Goal: Check status

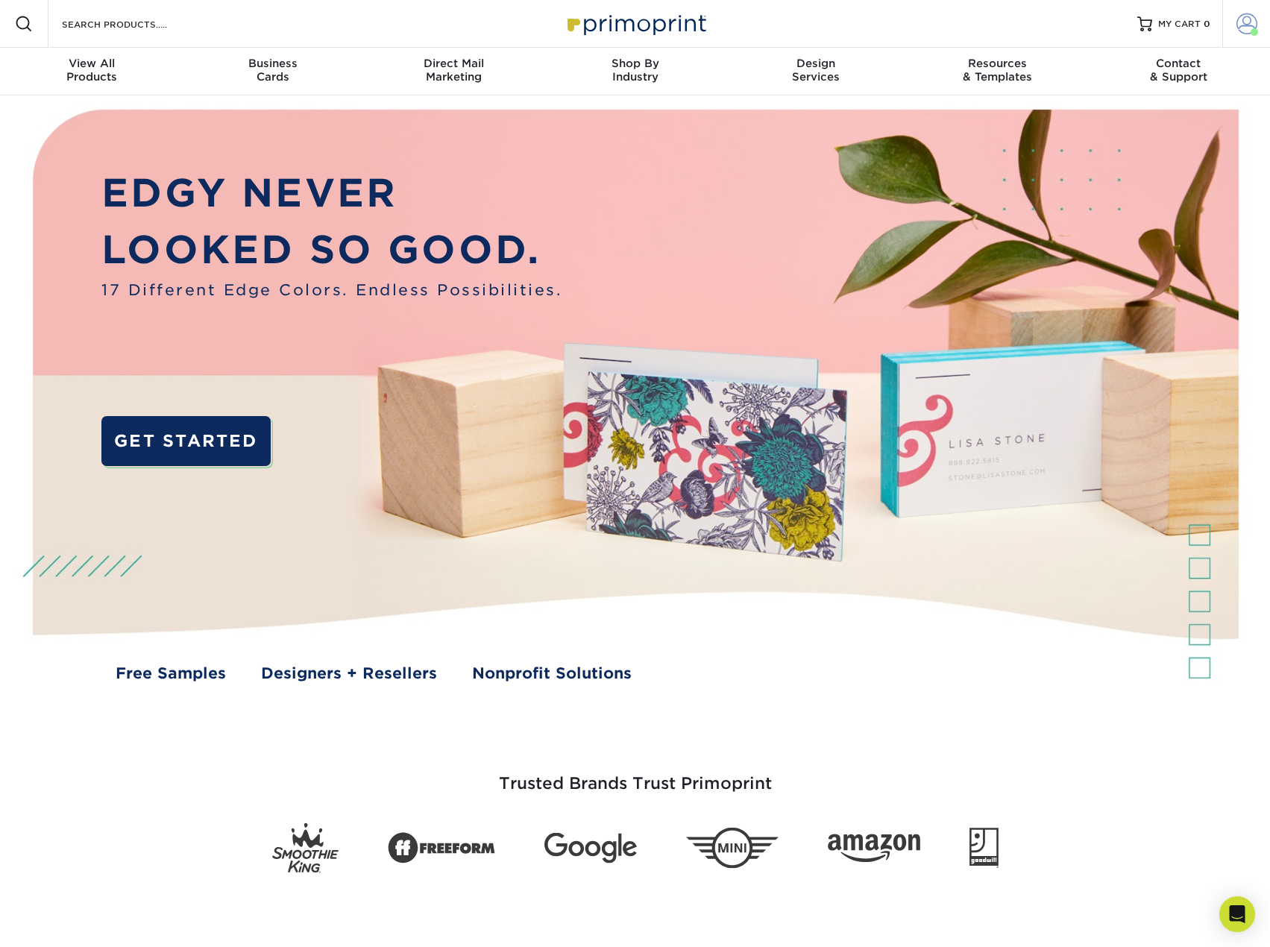
click at [1242, 23] on span at bounding box center [1246, 23] width 21 height 21
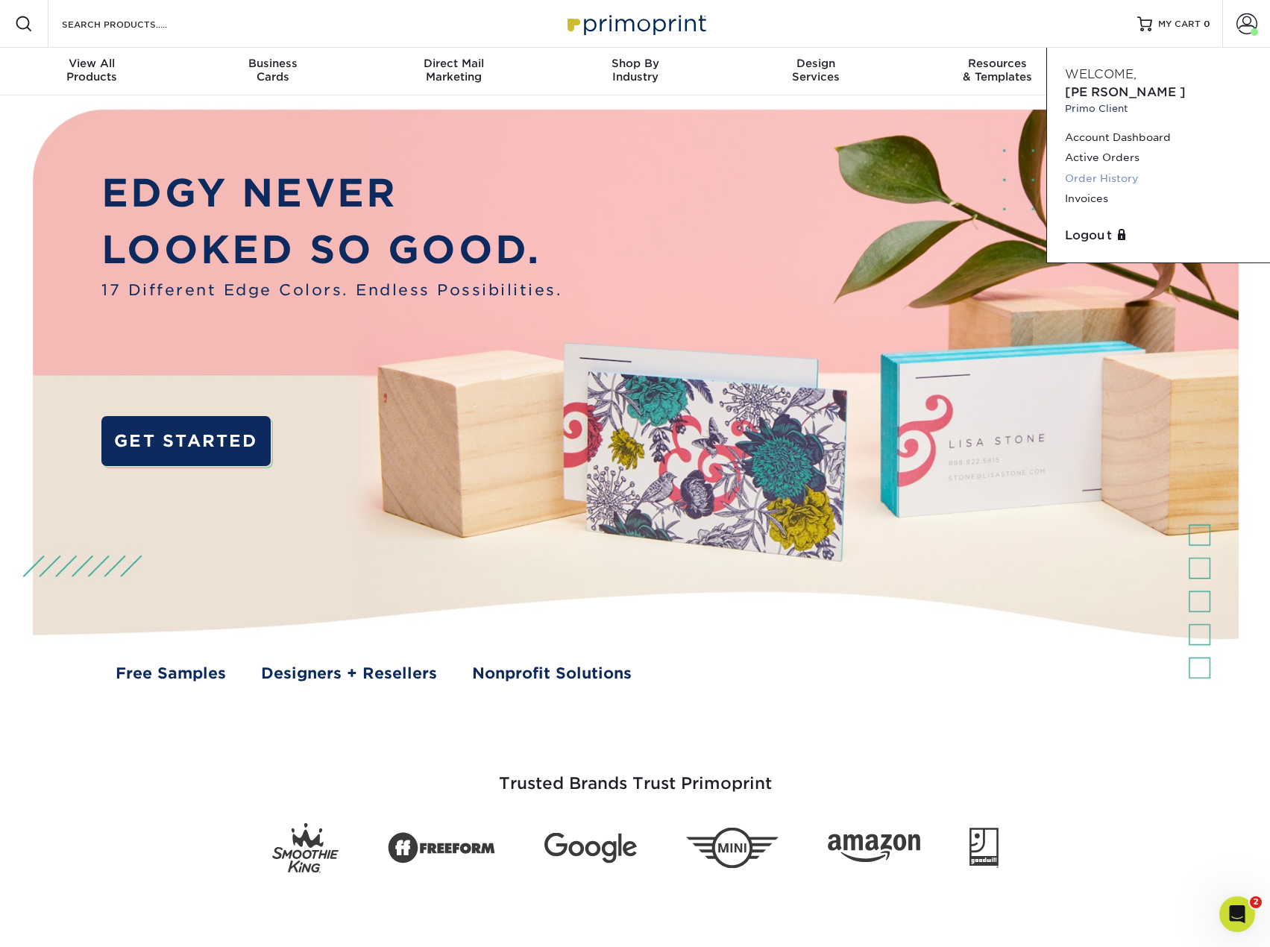
click at [1096, 169] on link "Order History" at bounding box center [1158, 179] width 187 height 20
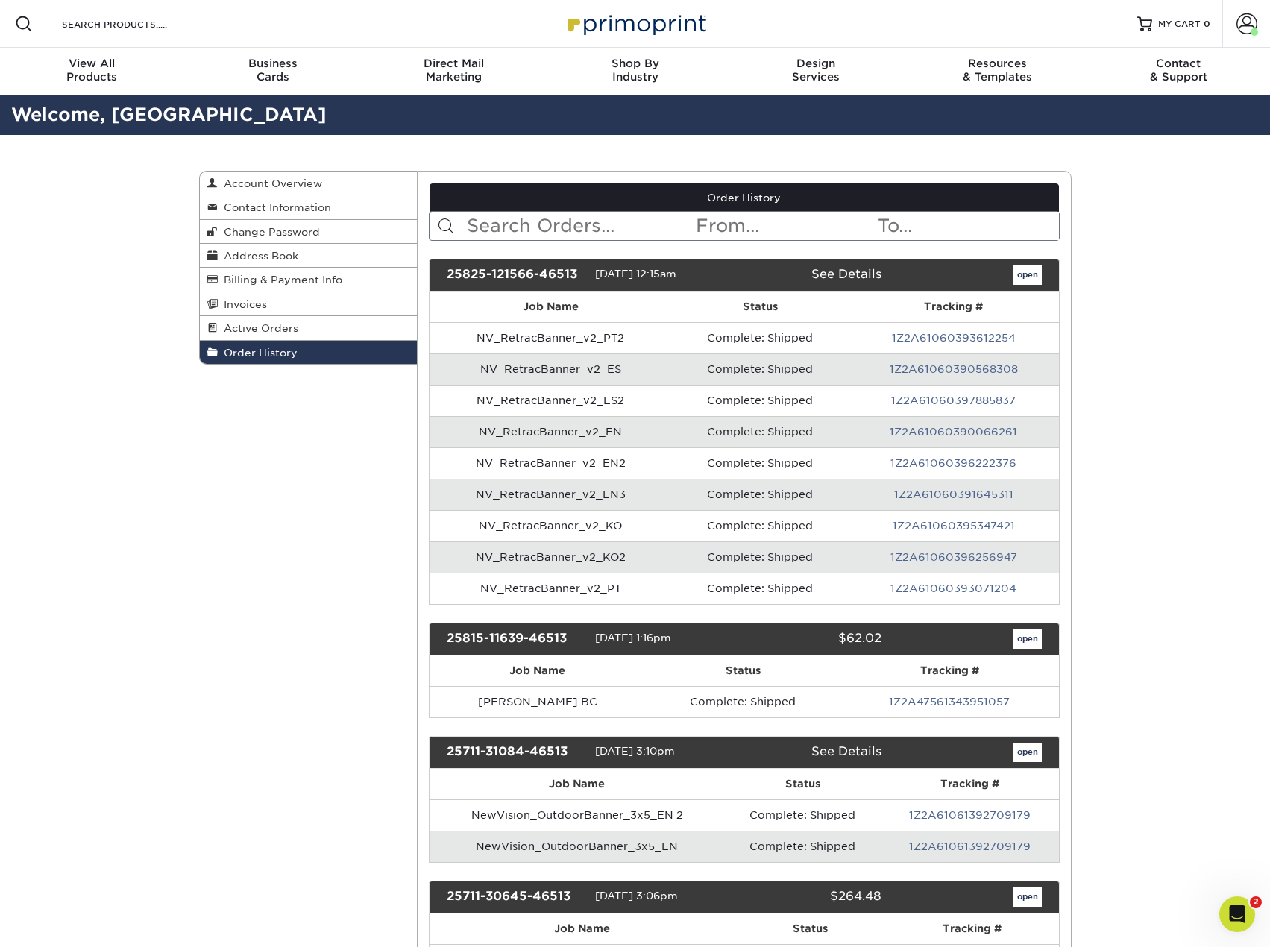
click at [925, 366] on link "1Z2A61060390568308" at bounding box center [954, 369] width 128 height 12
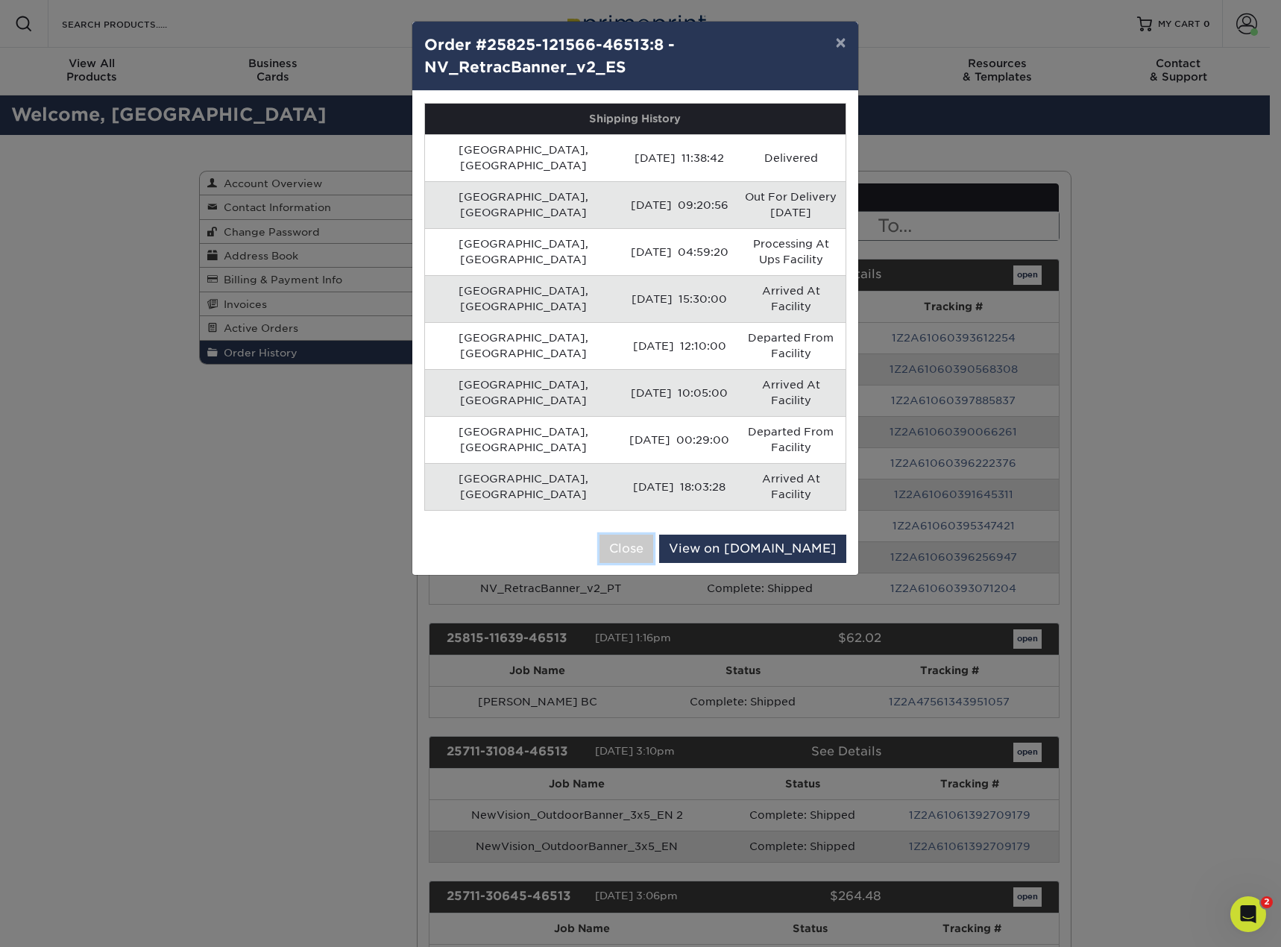
click at [653, 535] on button "Close" at bounding box center [627, 549] width 54 height 28
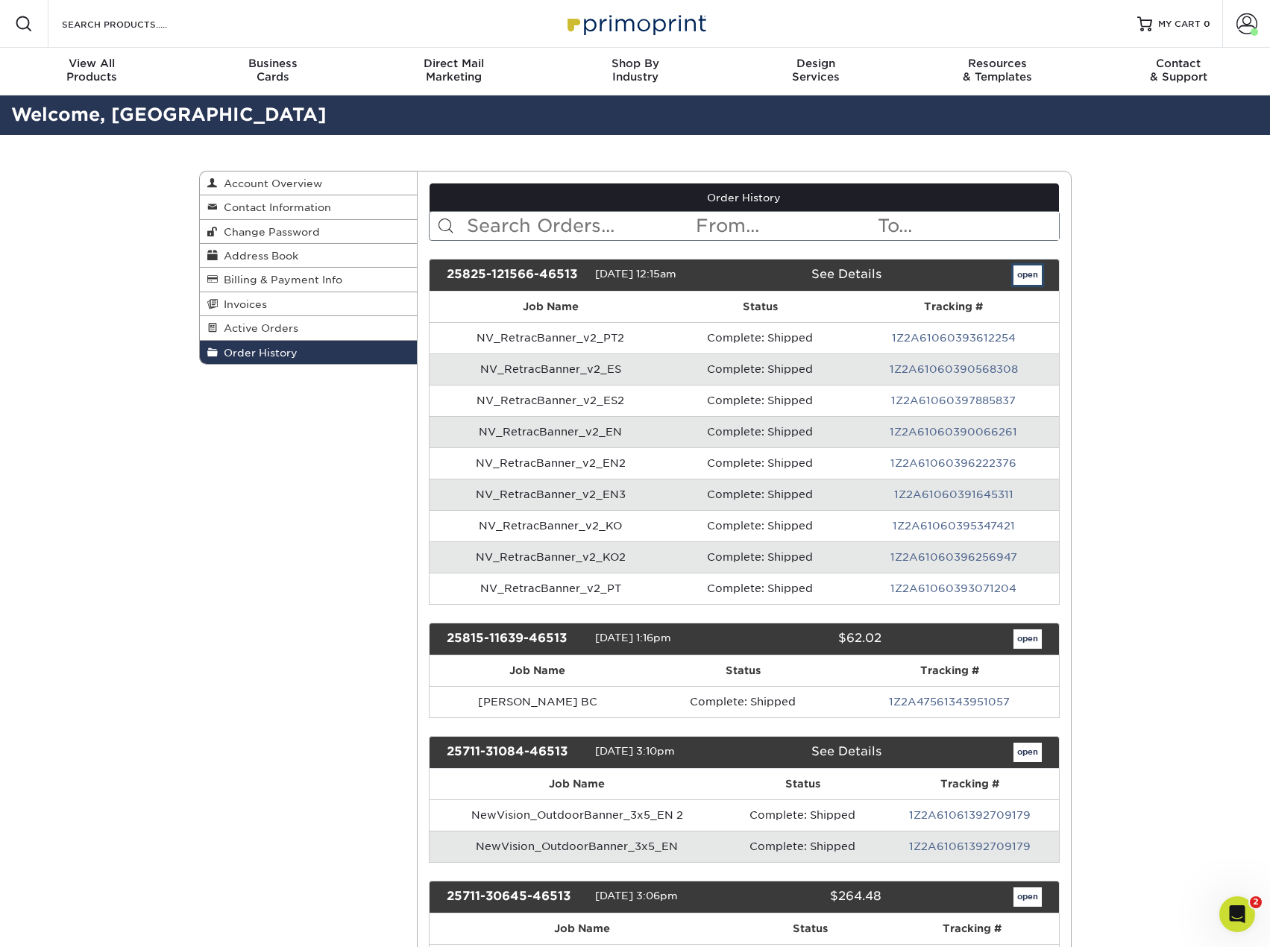
click at [1030, 276] on link "open" at bounding box center [1027, 274] width 28 height 19
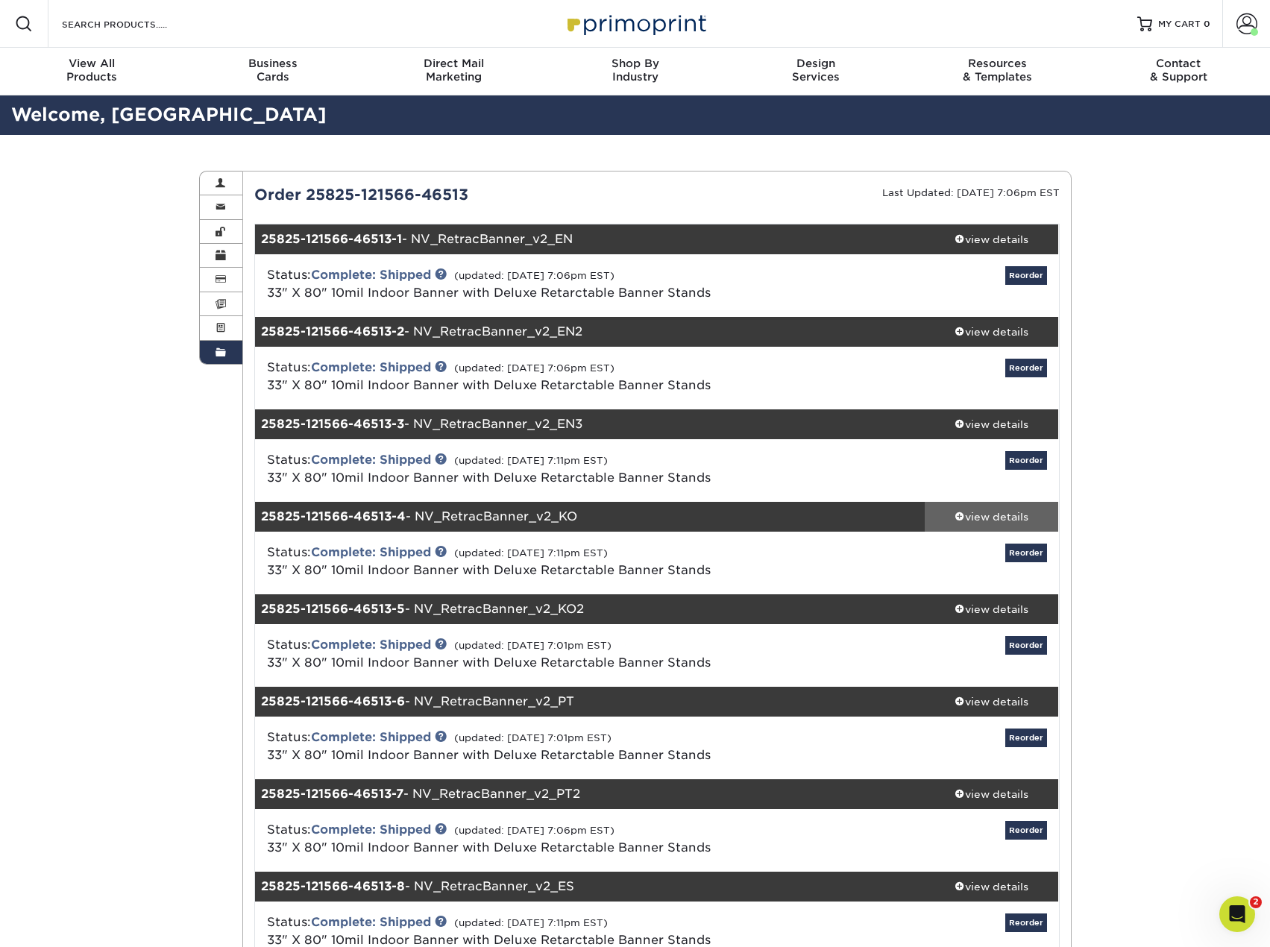
click at [984, 520] on div "view details" at bounding box center [992, 516] width 134 height 15
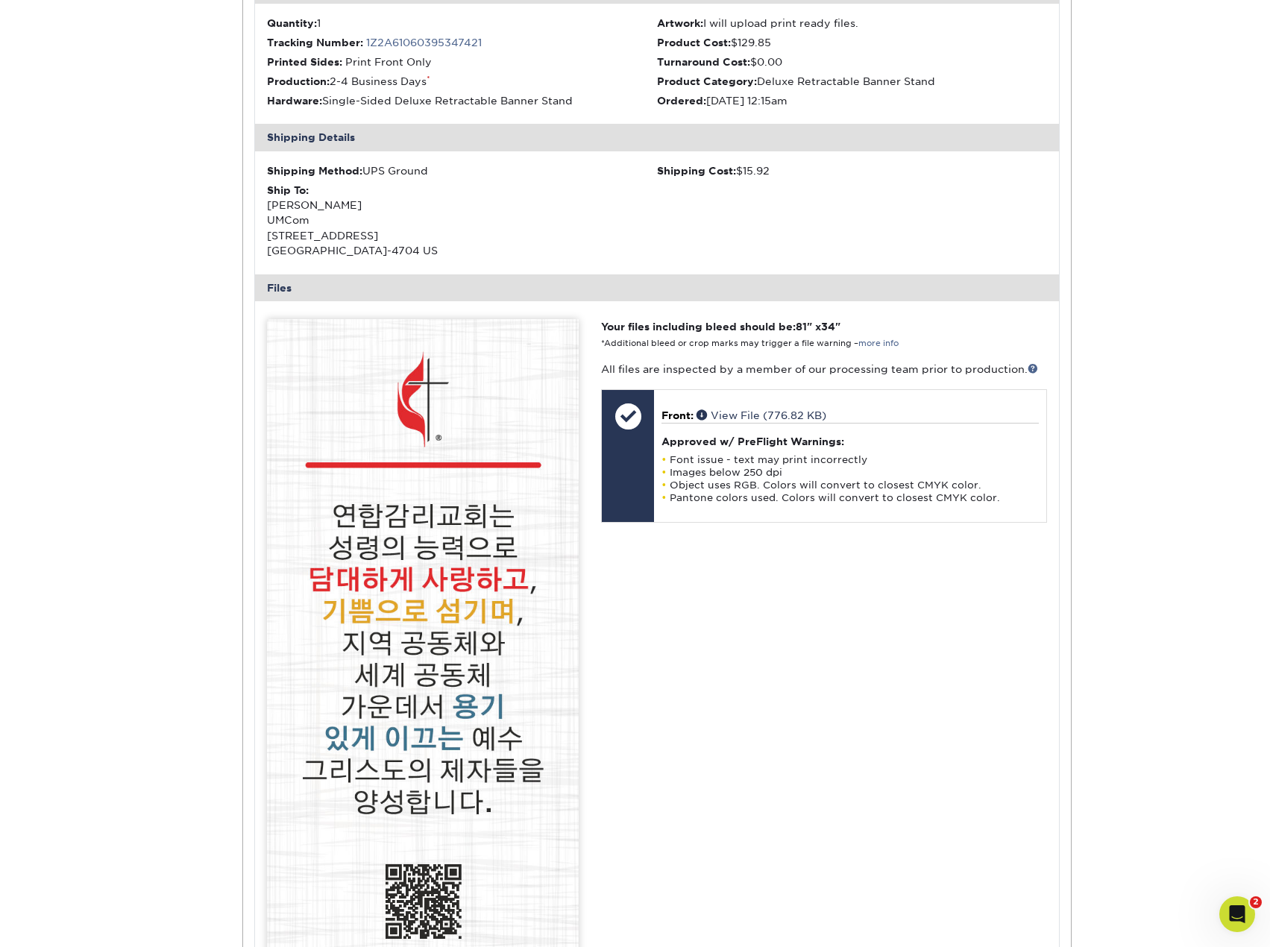
scroll to position [820, 0]
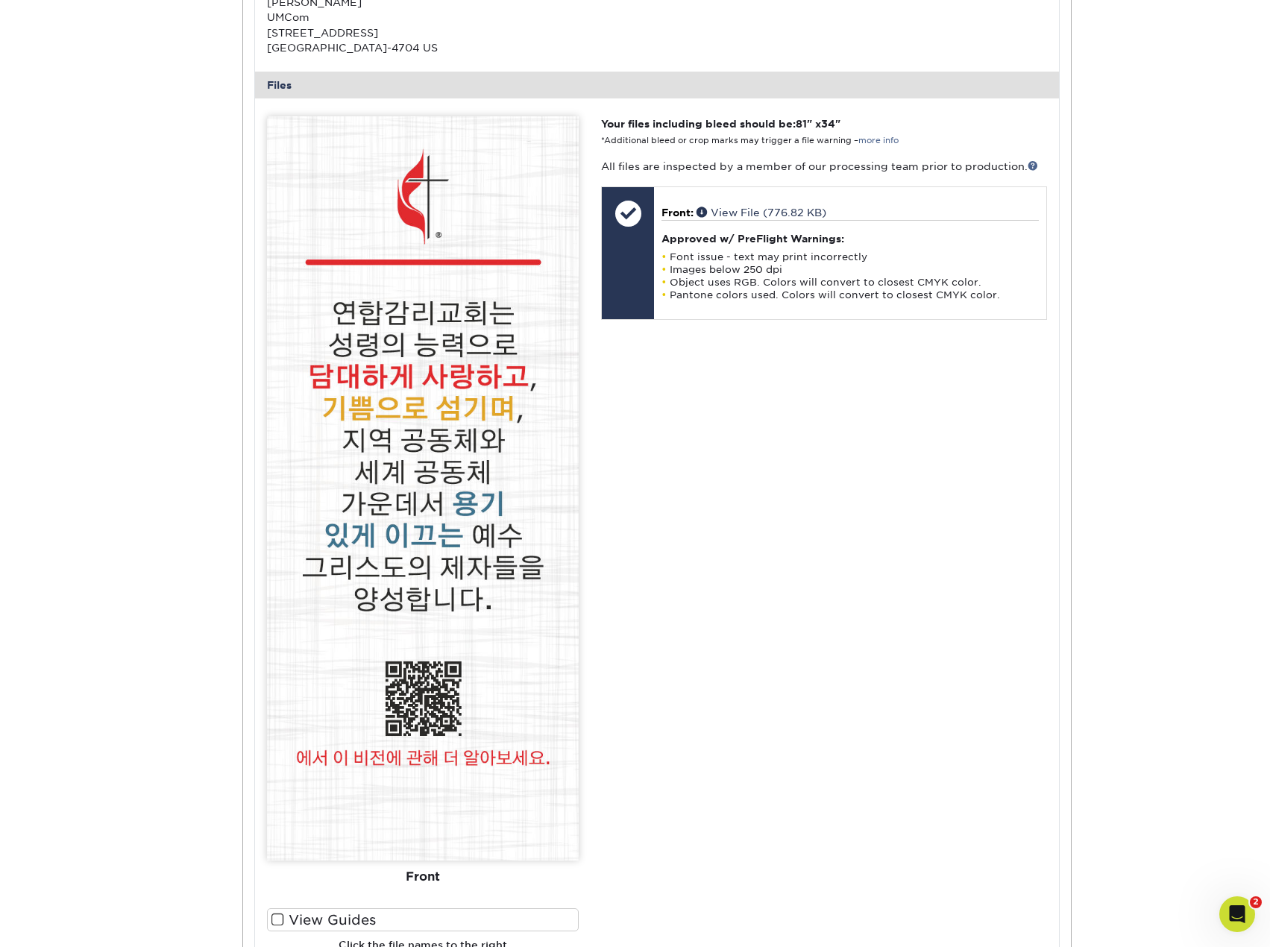
drag, startPoint x: 698, startPoint y: 438, endPoint x: 547, endPoint y: 138, distance: 335.5
click at [700, 362] on div "Your files including bleed should be: 81 " x 34 " *Additional bleed or crop mar…" at bounding box center [824, 545] width 468 height 858
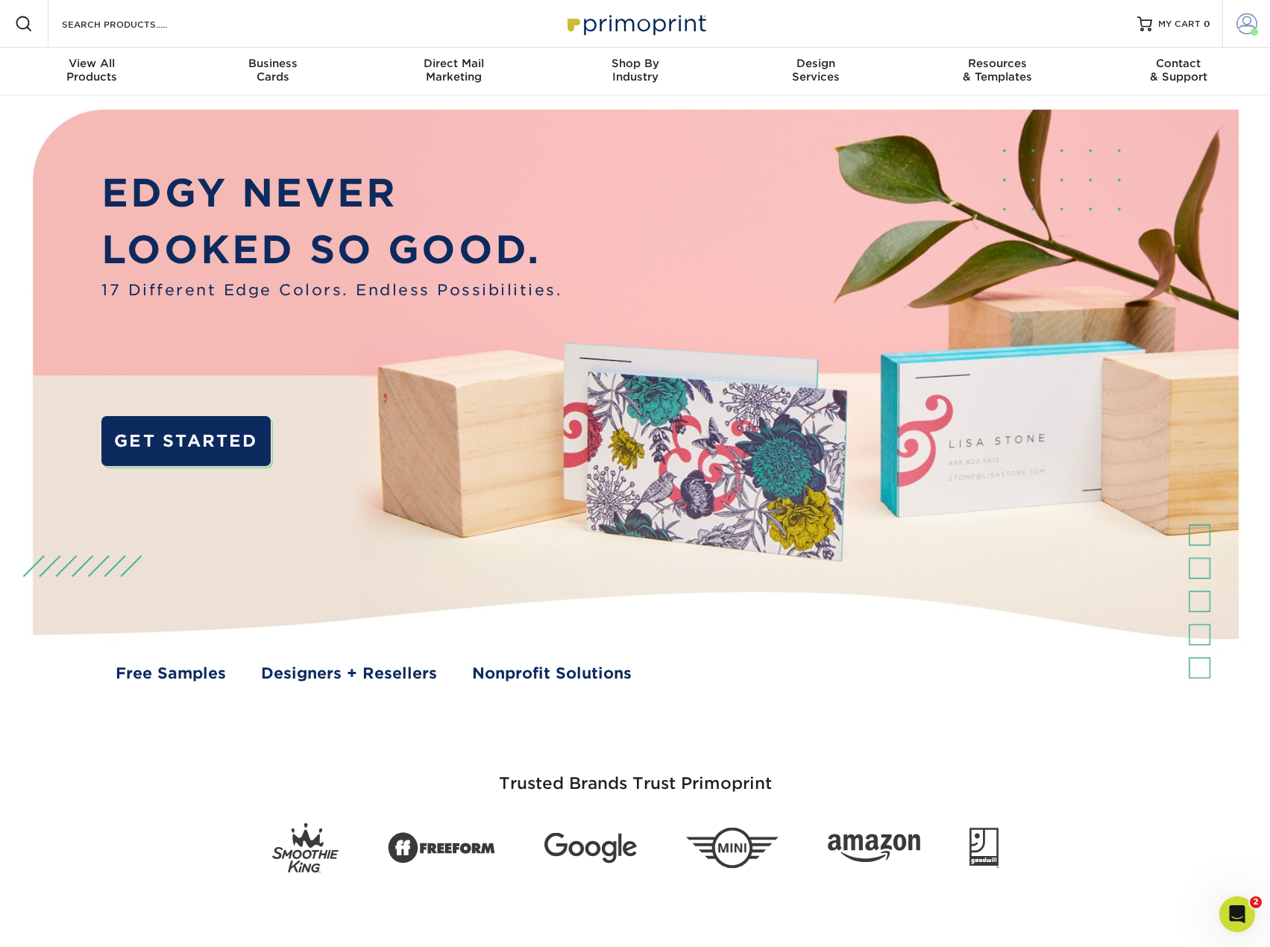
click at [1241, 25] on span at bounding box center [1246, 23] width 21 height 21
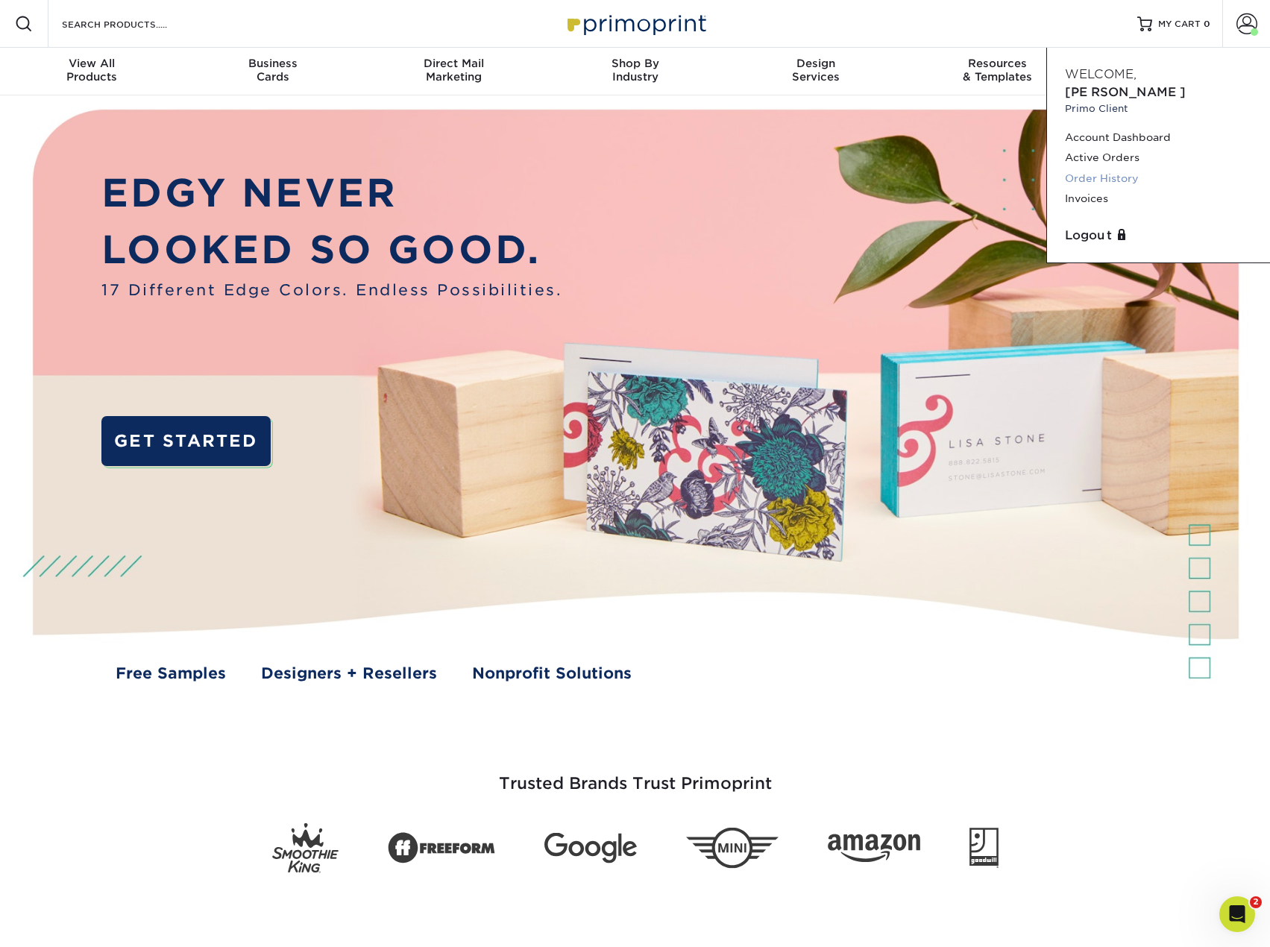
click at [1123, 169] on link "Order History" at bounding box center [1158, 179] width 187 height 20
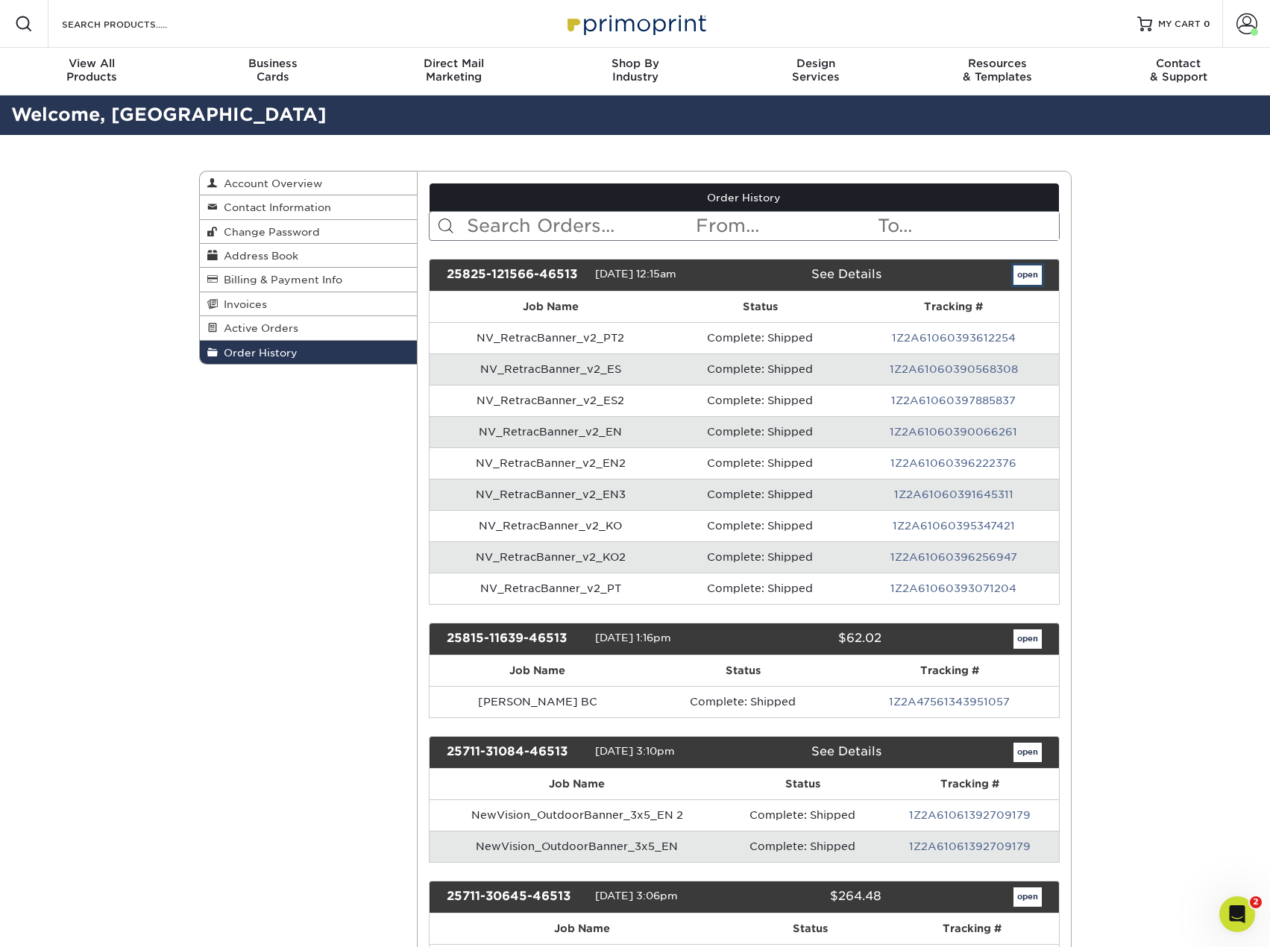
drag, startPoint x: 1022, startPoint y: 276, endPoint x: 90, endPoint y: 366, distance: 935.7
click at [1022, 275] on link "open" at bounding box center [1027, 274] width 28 height 19
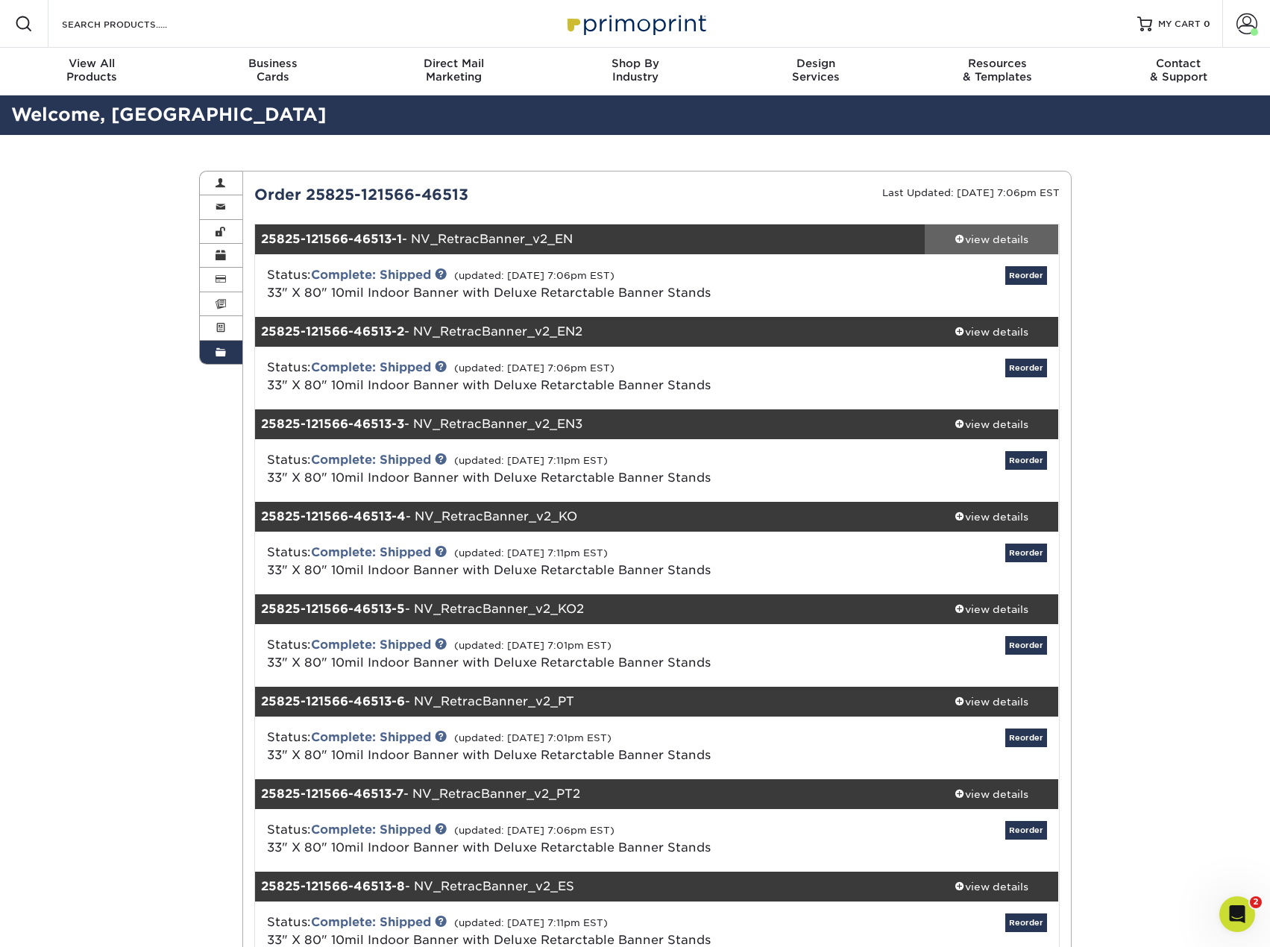
click at [1001, 232] on div "view details" at bounding box center [992, 239] width 134 height 15
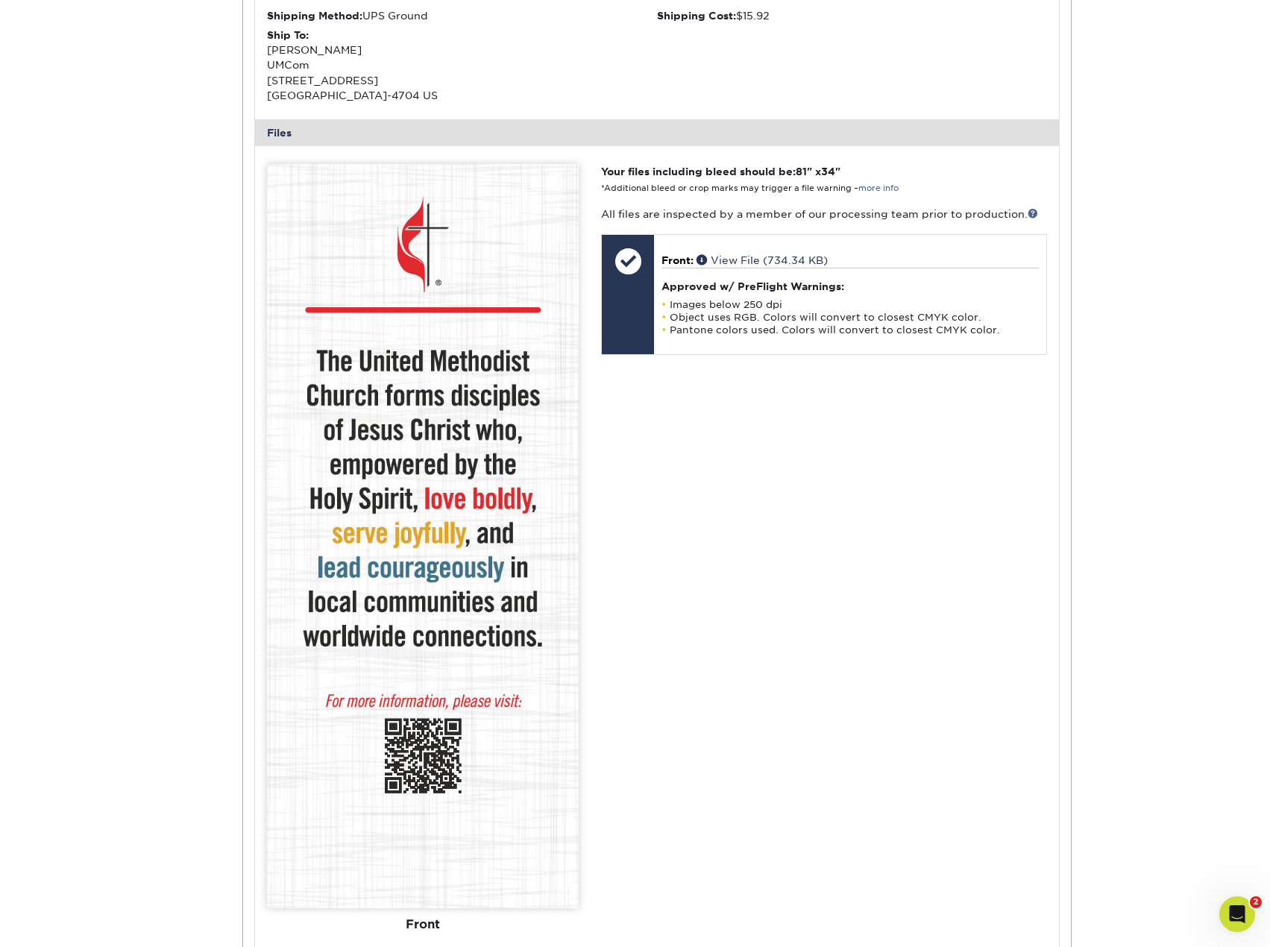
scroll to position [522, 0]
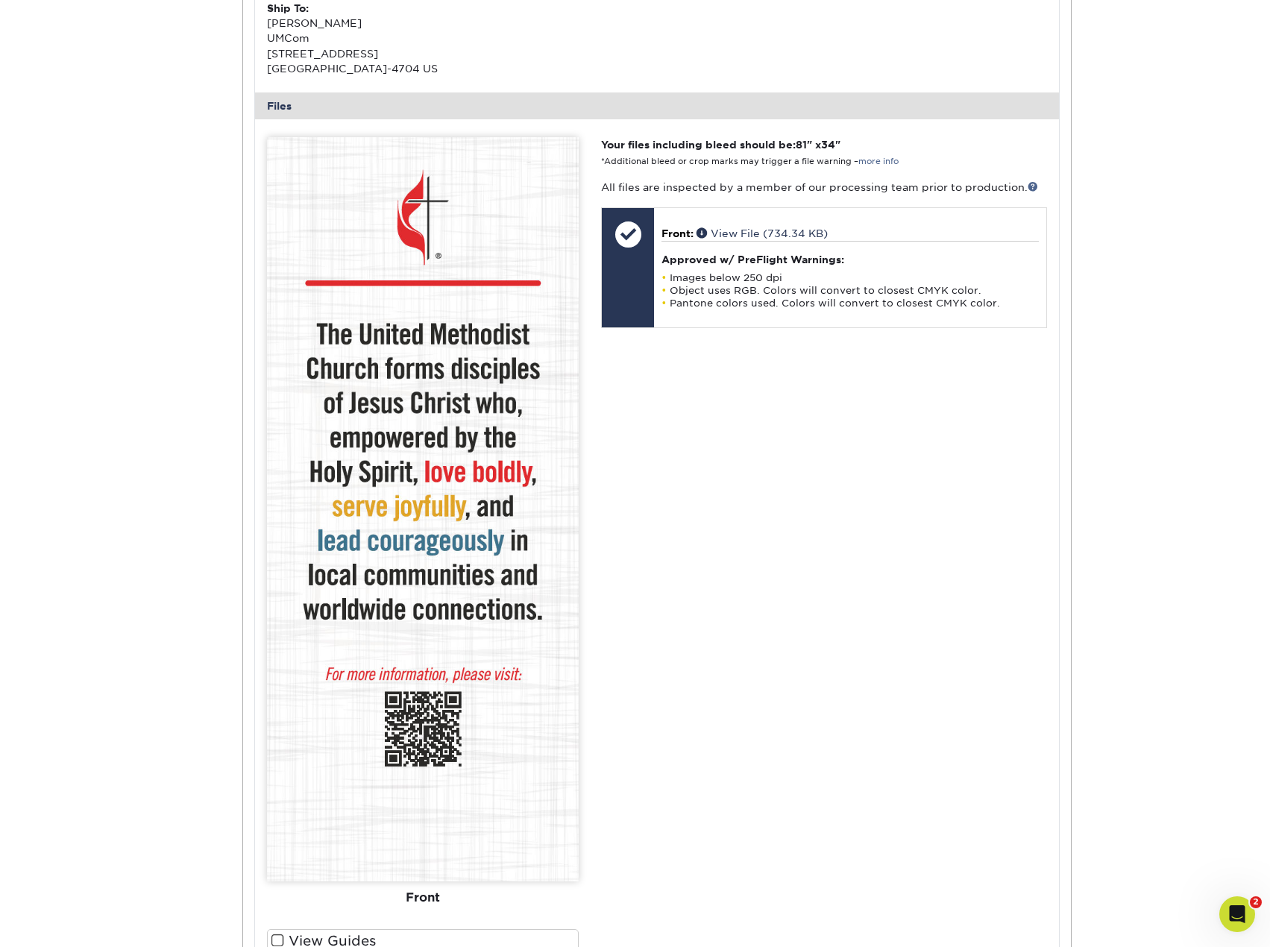
drag, startPoint x: 724, startPoint y: 408, endPoint x: 533, endPoint y: 81, distance: 378.3
click at [710, 353] on div "Your files including bleed should be: 81 " x 34 " *Additional bleed or crop mar…" at bounding box center [824, 566] width 468 height 858
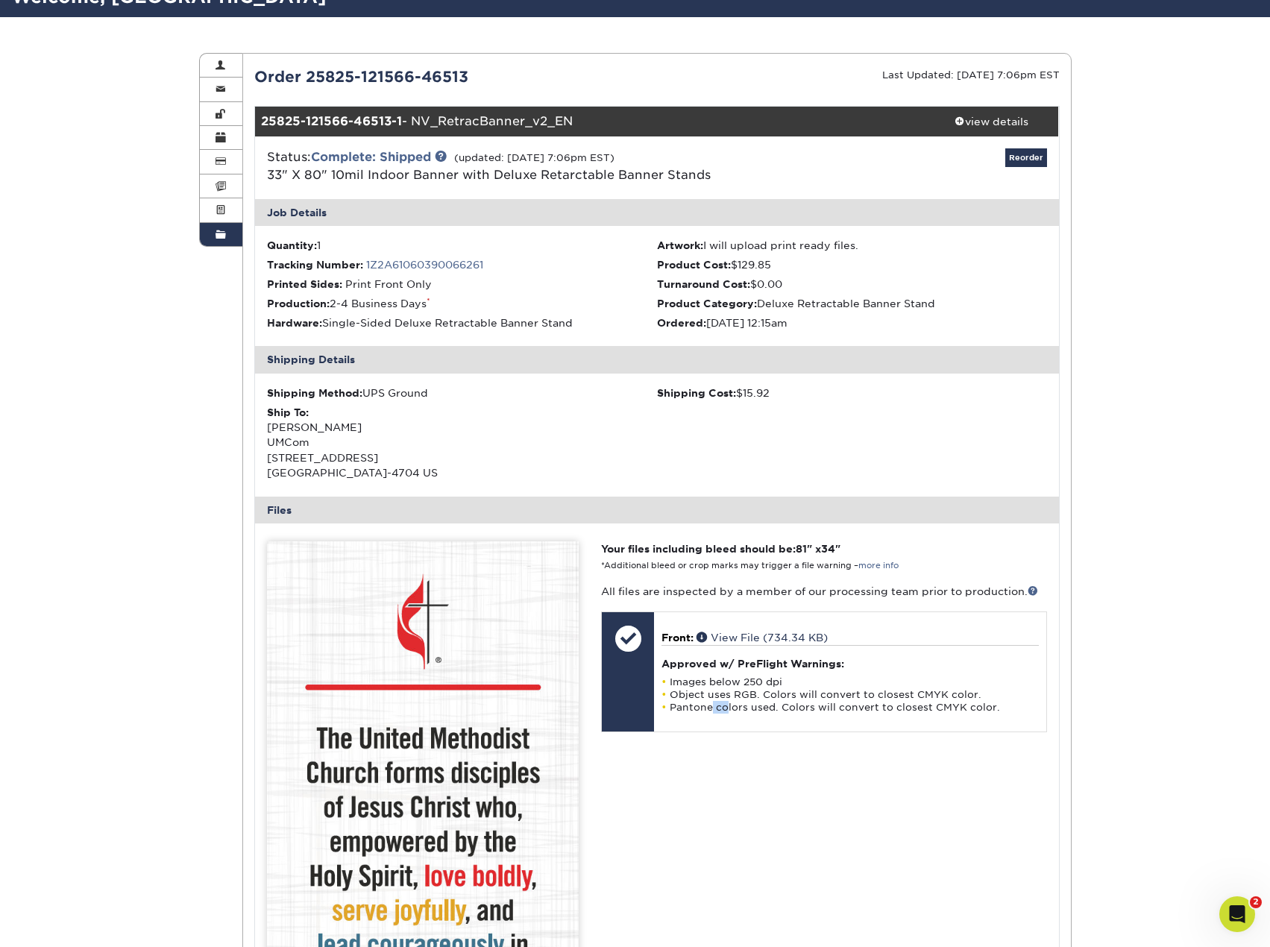
scroll to position [0, 0]
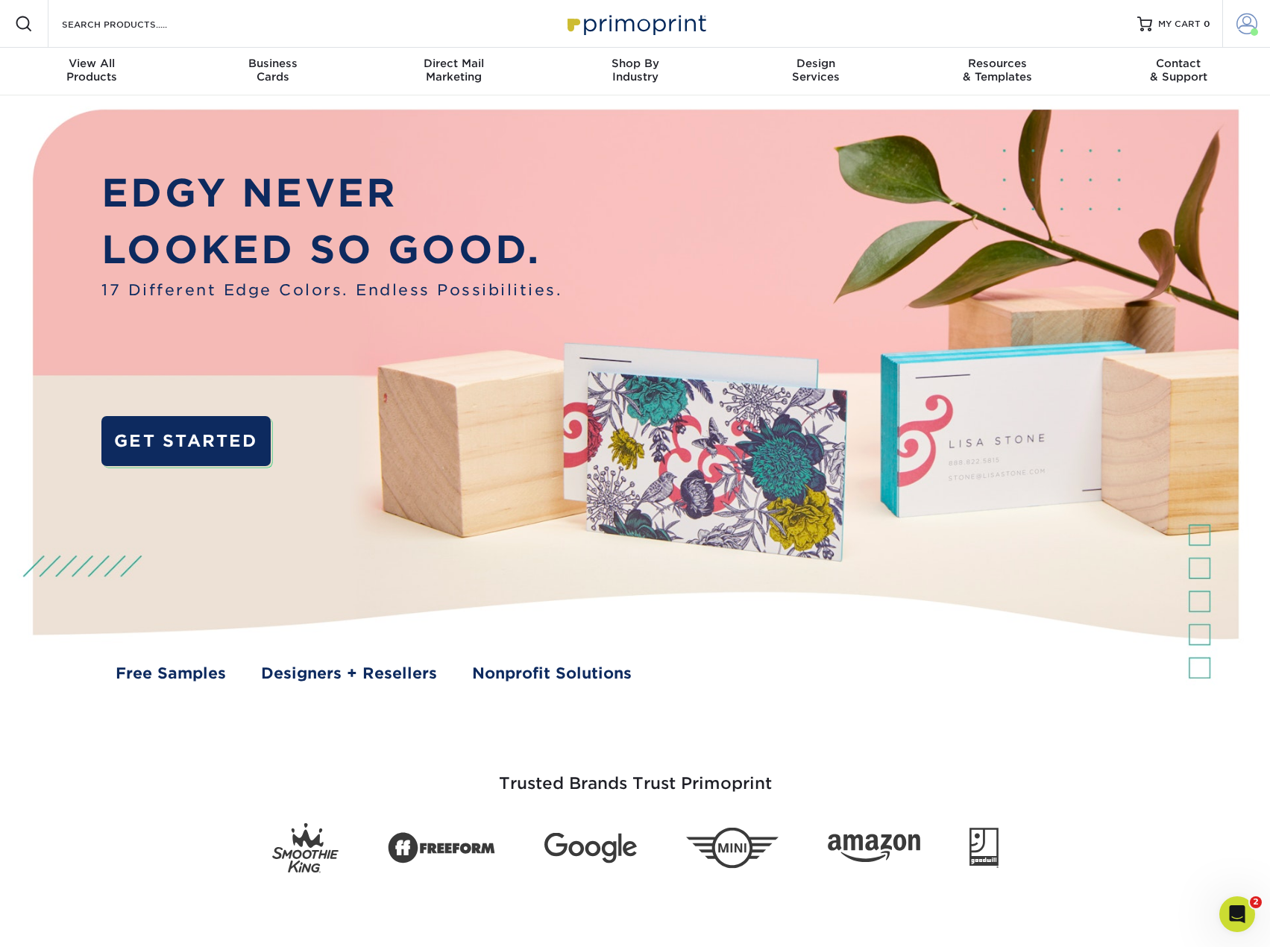
click at [1243, 16] on span at bounding box center [1246, 23] width 21 height 21
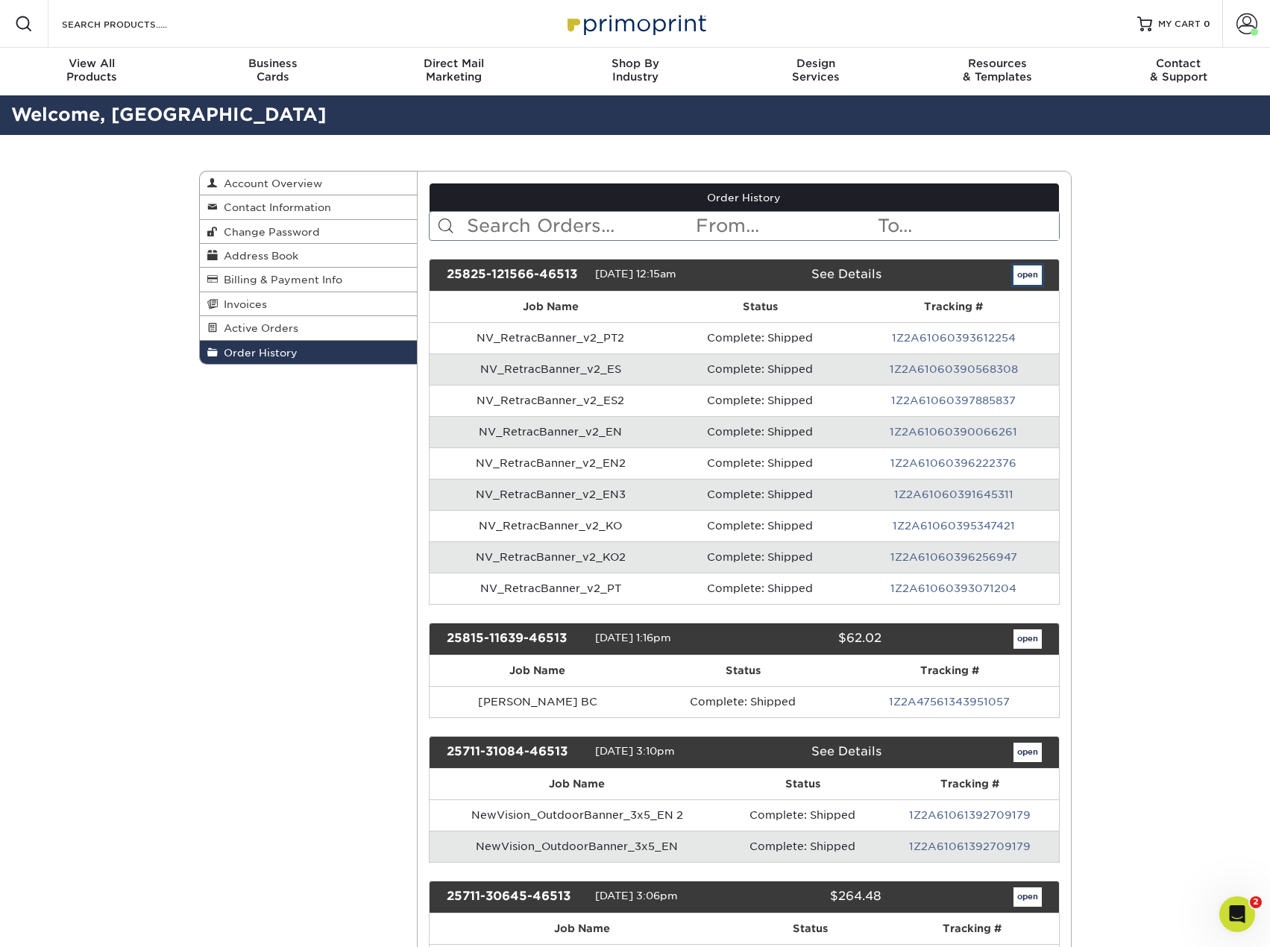
click at [1024, 268] on link "open" at bounding box center [1027, 274] width 28 height 19
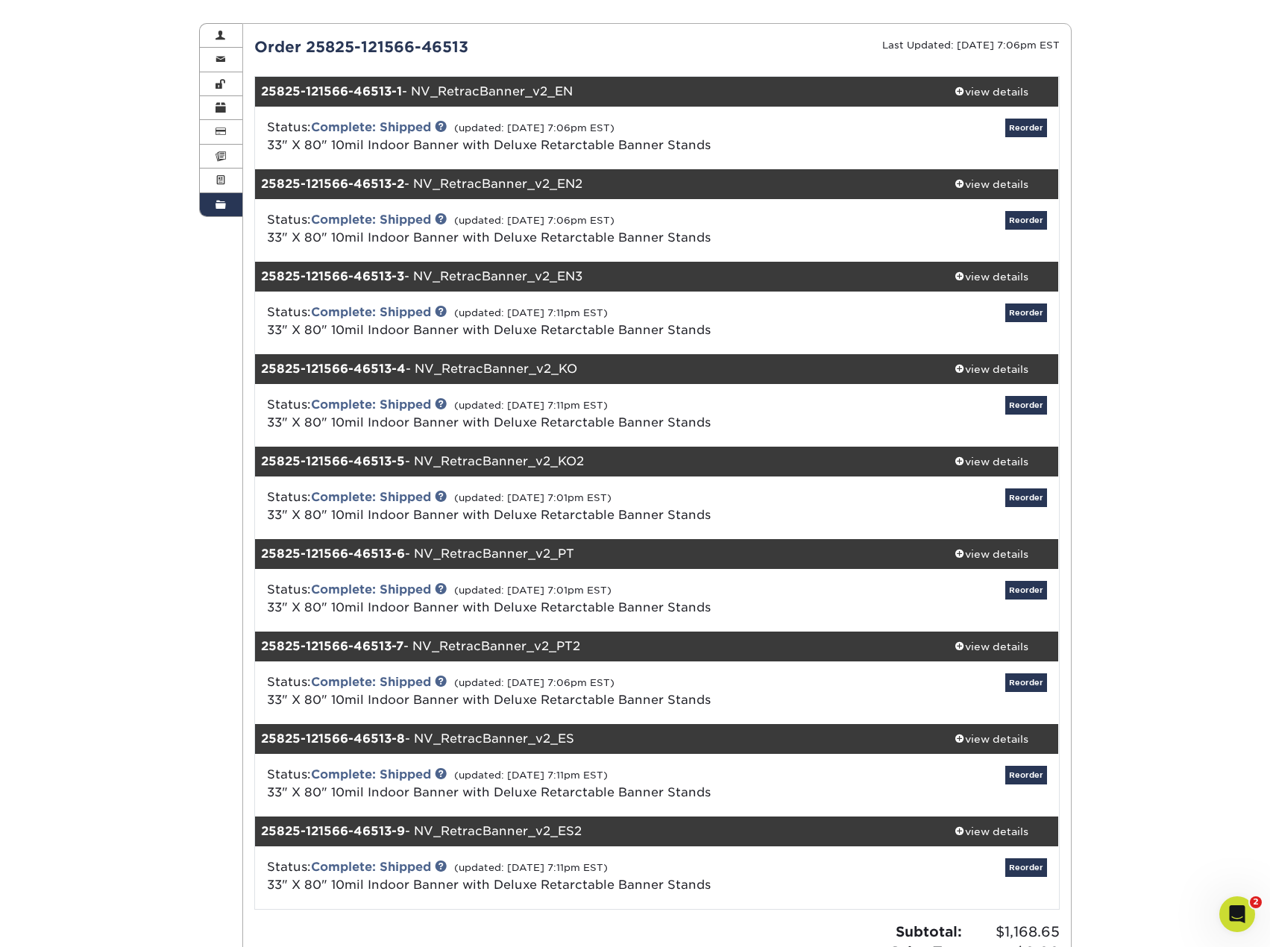
scroll to position [149, 0]
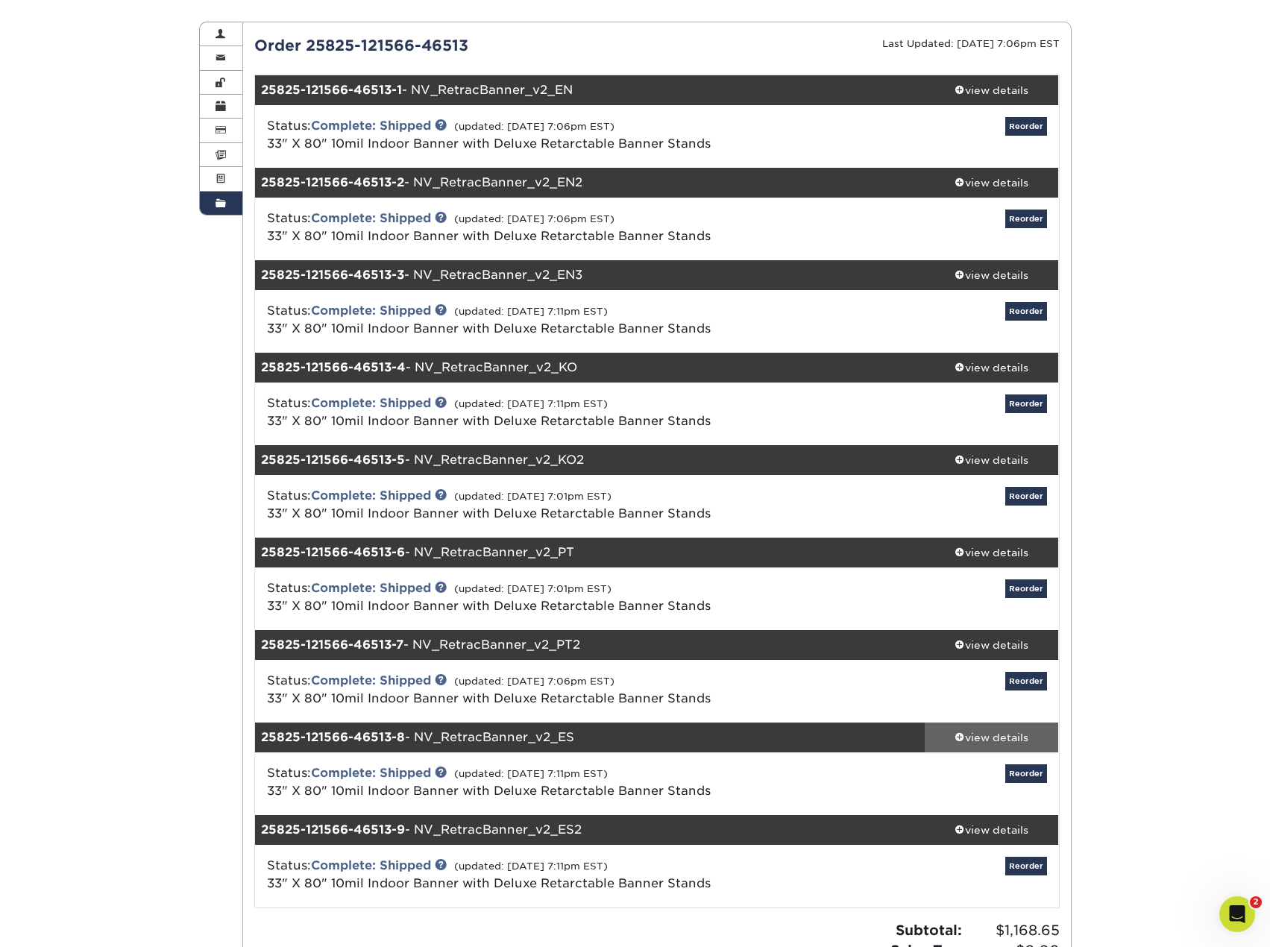
click at [1002, 739] on div "view details" at bounding box center [992, 737] width 134 height 15
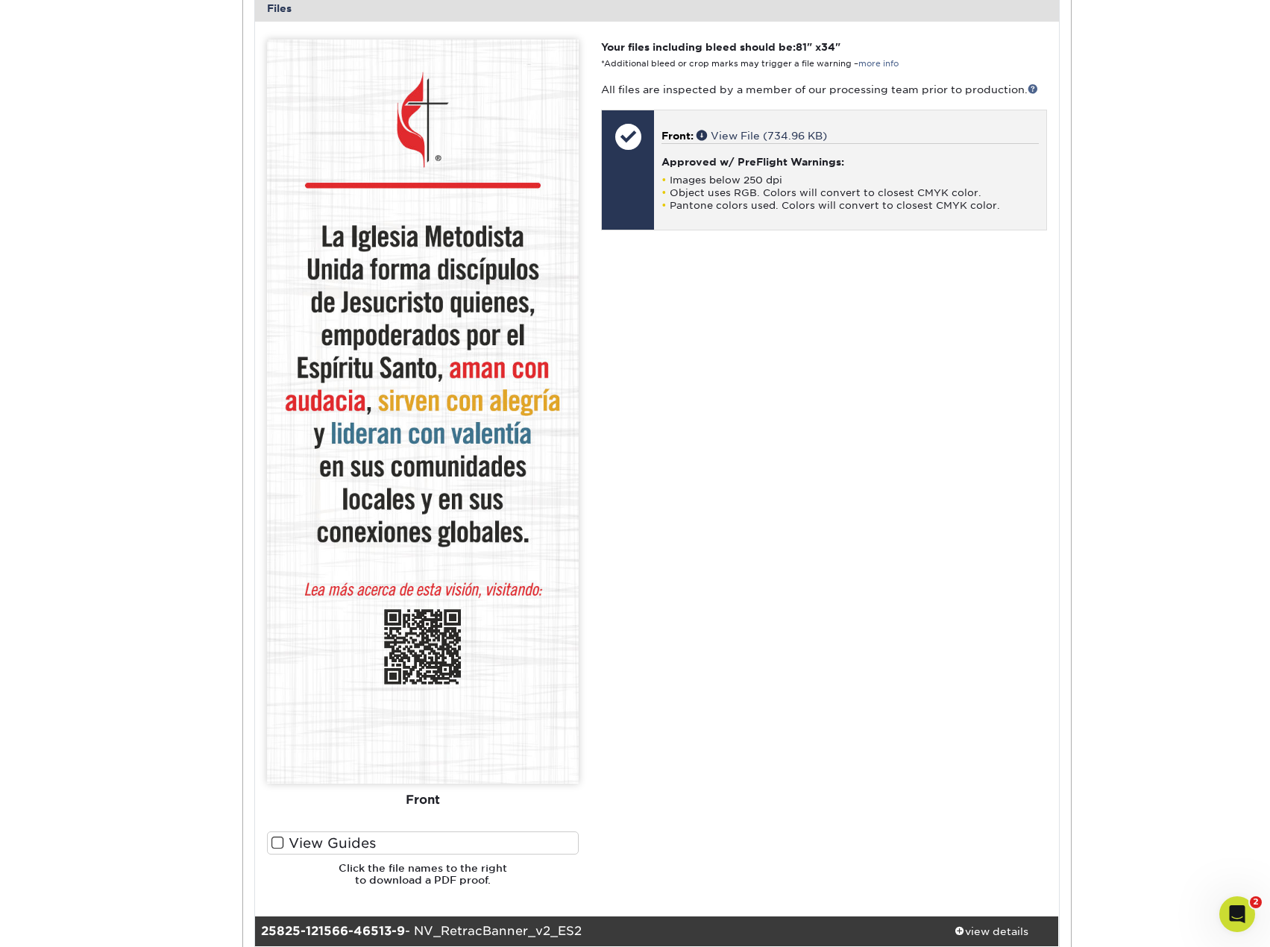
scroll to position [1268, 0]
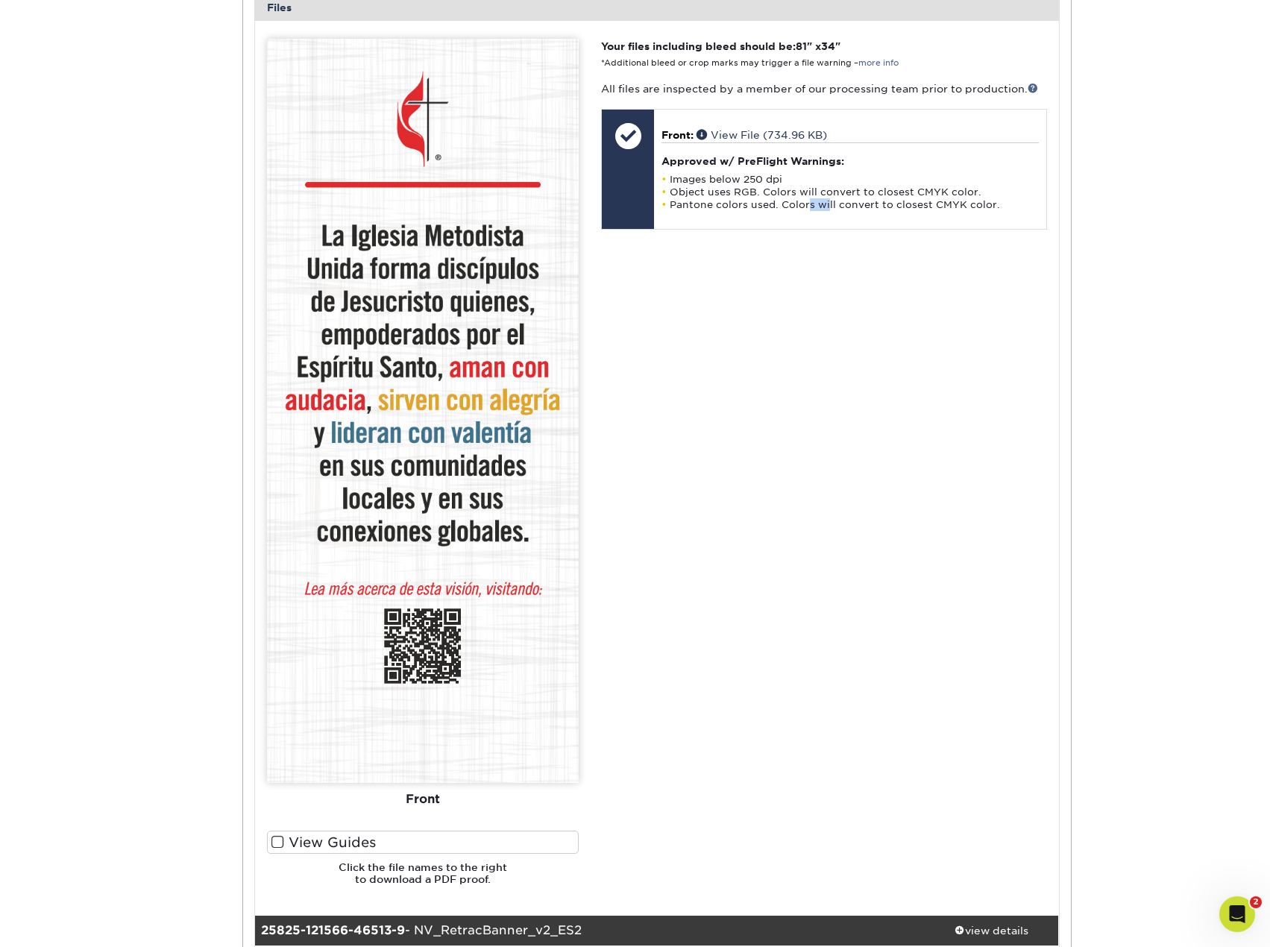
drag, startPoint x: 806, startPoint y: 365, endPoint x: 985, endPoint y: 63, distance: 351.7
click at [857, 277] on div "Your files including bleed should be: 81 " x 34 " *Additional bleed or crop mar…" at bounding box center [824, 468] width 468 height 858
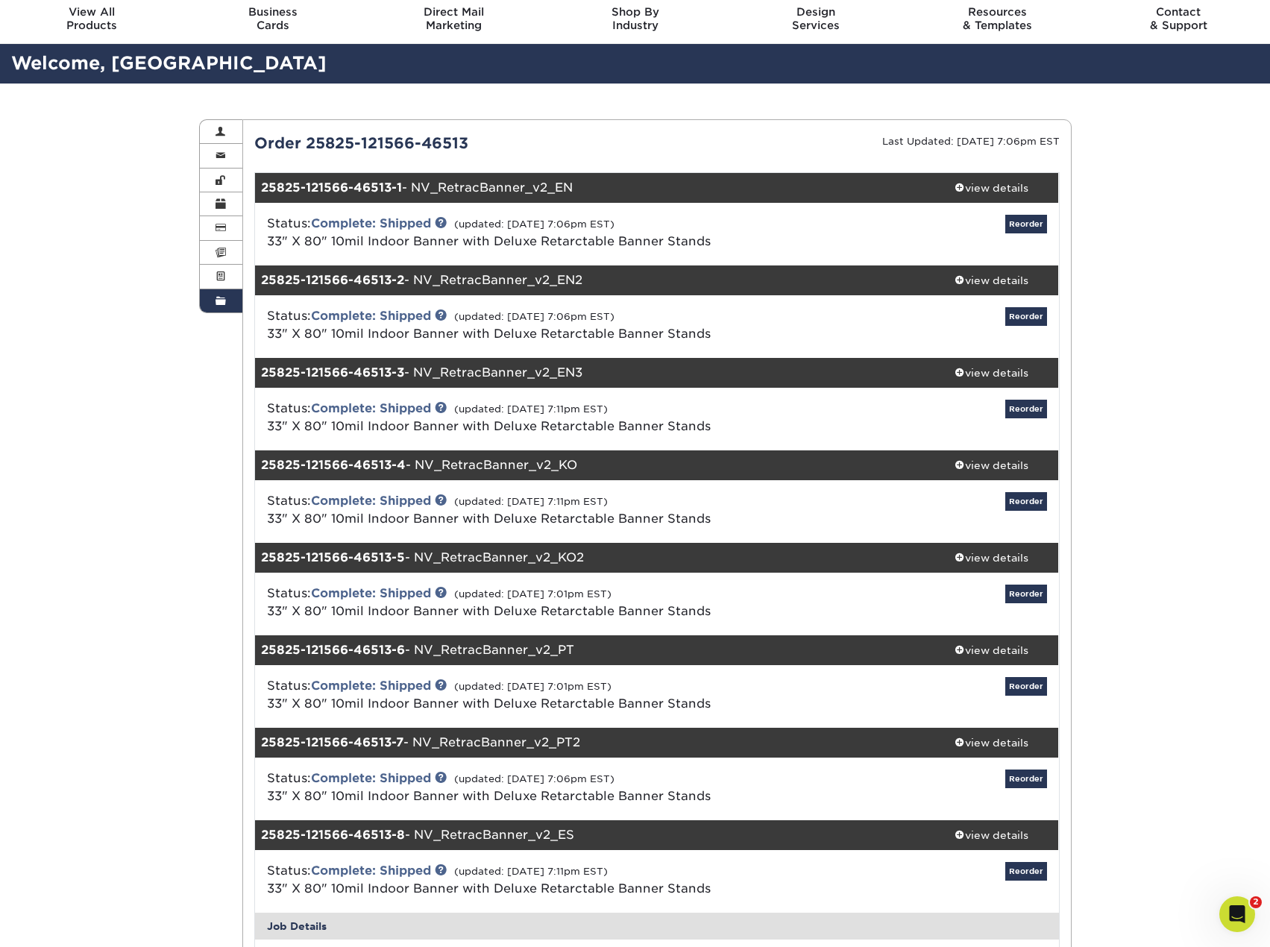
scroll to position [0, 0]
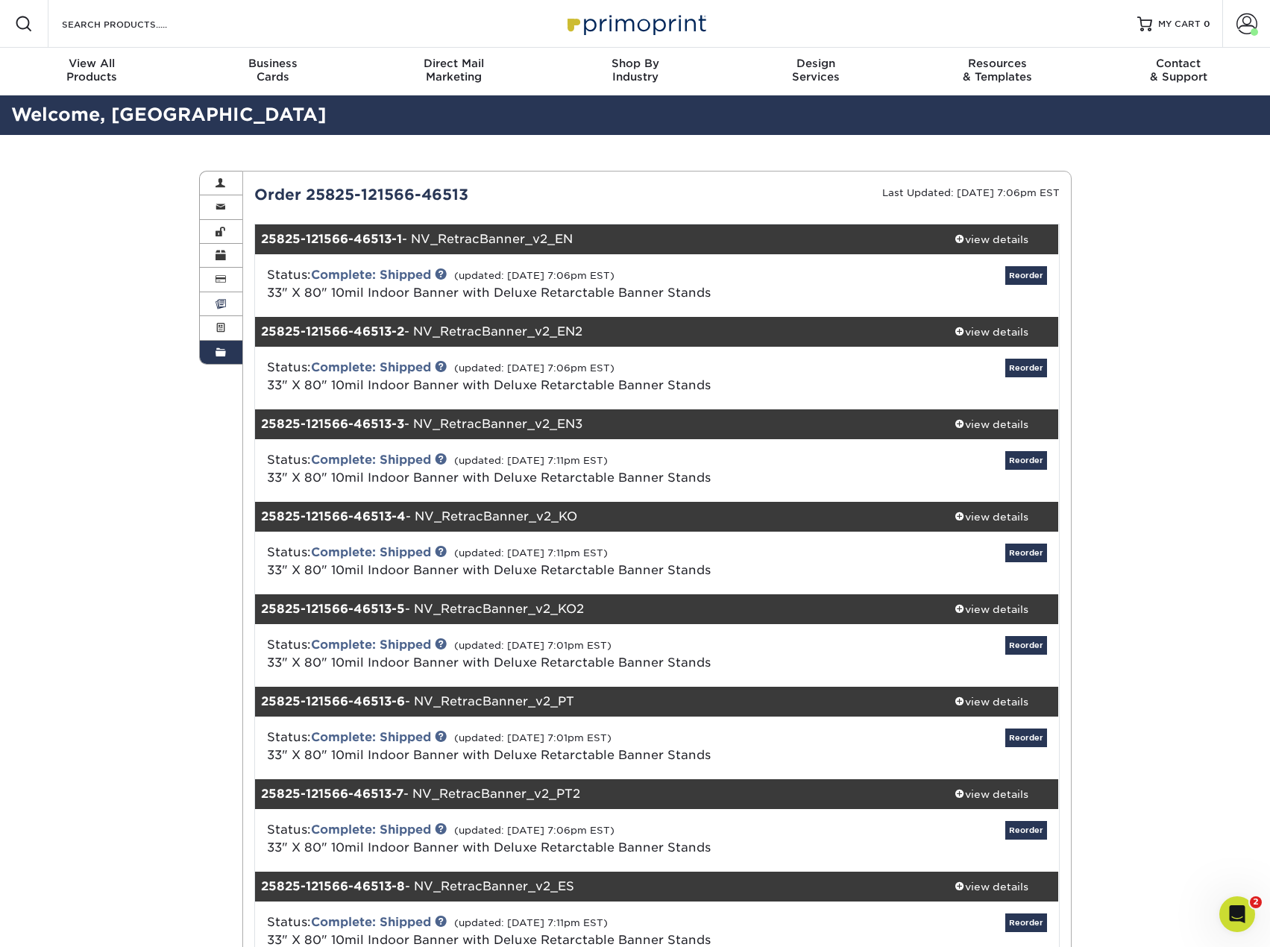
click at [224, 298] on span at bounding box center [221, 304] width 10 height 12
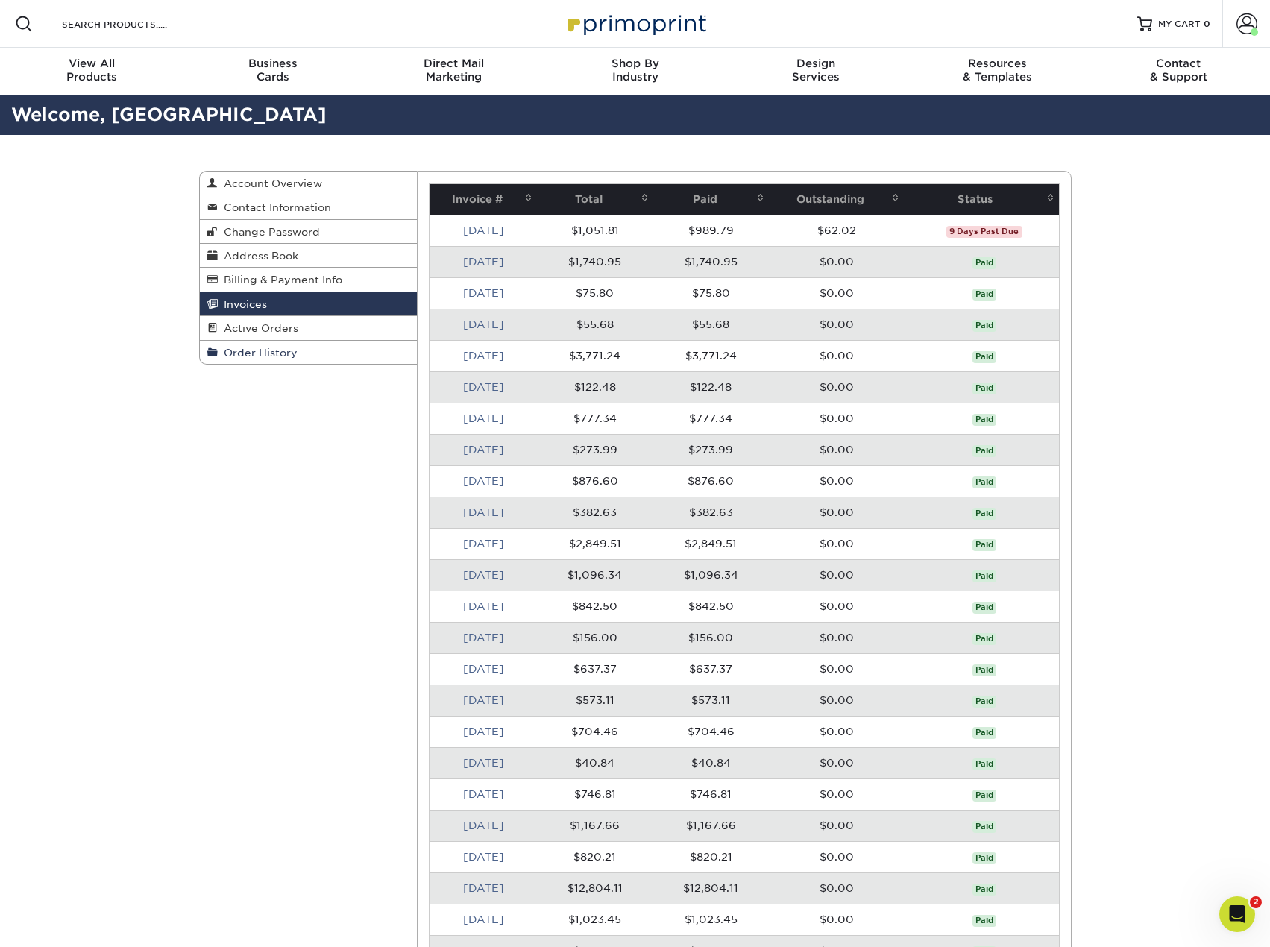
click at [233, 356] on span "Order History" at bounding box center [258, 353] width 80 height 12
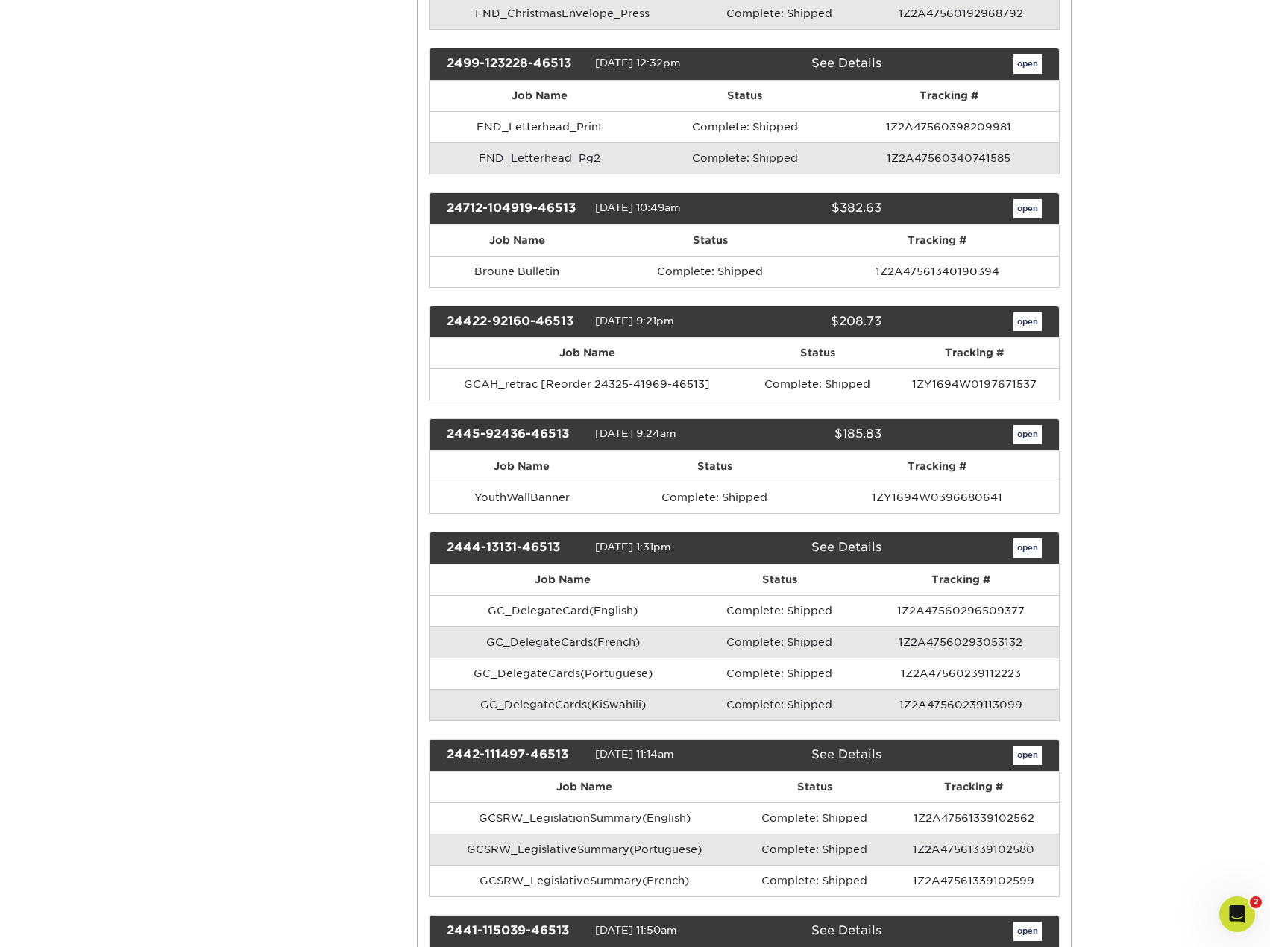
scroll to position [3729, 0]
